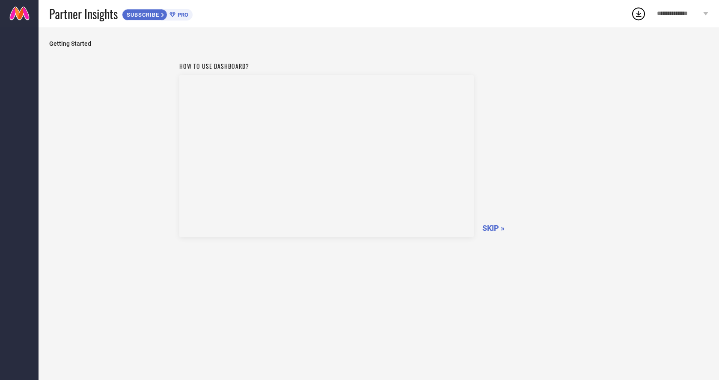
click at [495, 230] on span "SKIP »" at bounding box center [493, 228] width 22 height 9
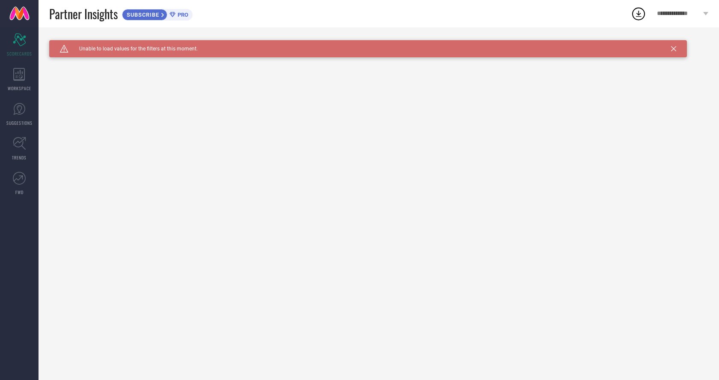
drag, startPoint x: 675, startPoint y: 42, endPoint x: 675, endPoint y: 50, distance: 7.7
click at [675, 46] on div "Caution Created with Sketch. Unable to load values for the filters at this mome…" at bounding box center [367, 48] width 637 height 17
click at [674, 50] on icon at bounding box center [673, 48] width 5 height 5
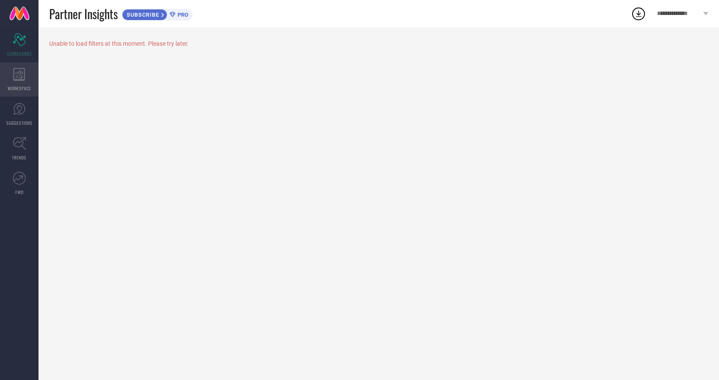
click at [15, 95] on div "WORKSPACE" at bounding box center [19, 79] width 39 height 34
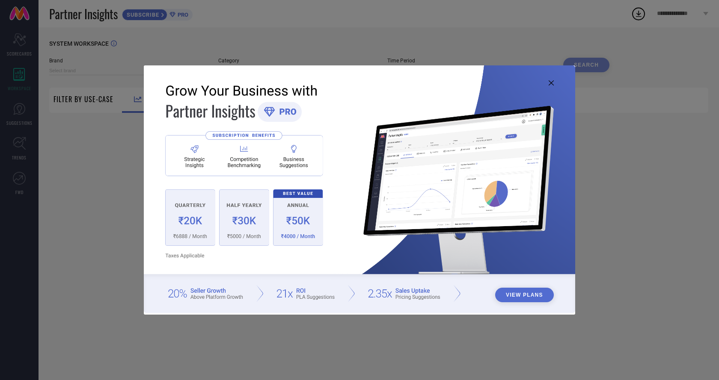
type input "1 STOP FASHION"
type input "All"
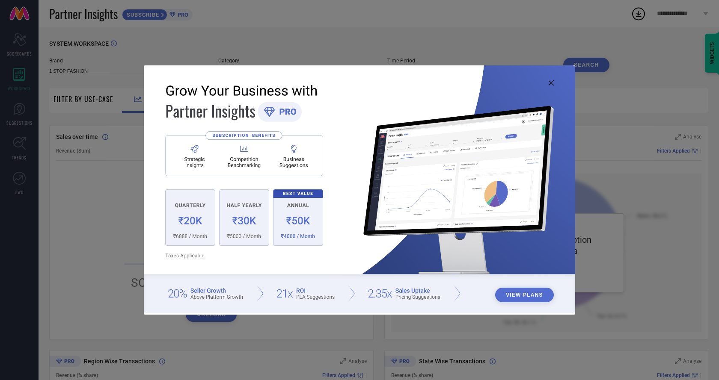
click at [551, 83] on icon at bounding box center [550, 82] width 5 height 5
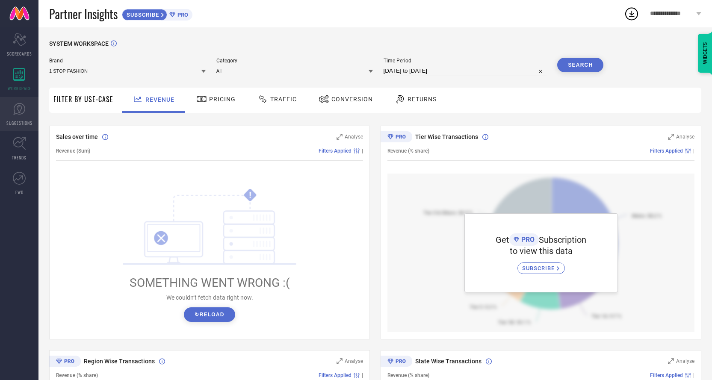
click at [21, 121] on span "SUGGESTIONS" at bounding box center [19, 123] width 26 height 6
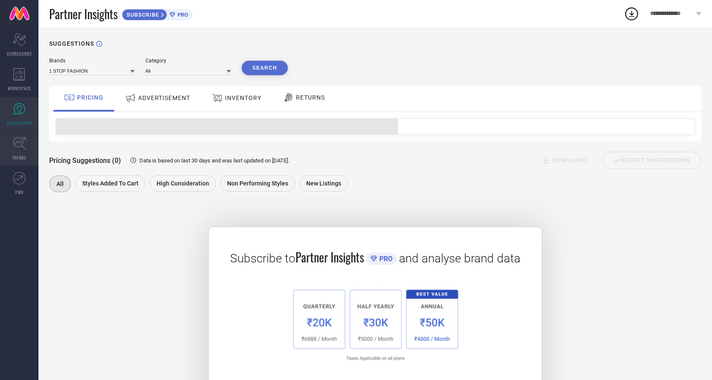
click at [23, 157] on span "TRENDS" at bounding box center [19, 157] width 15 height 6
